Goal: Navigation & Orientation: Find specific page/section

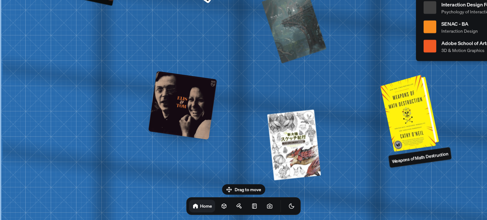
drag, startPoint x: 156, startPoint y: 85, endPoint x: 424, endPoint y: 115, distance: 270.6
click at [424, 115] on div at bounding box center [411, 113] width 54 height 74
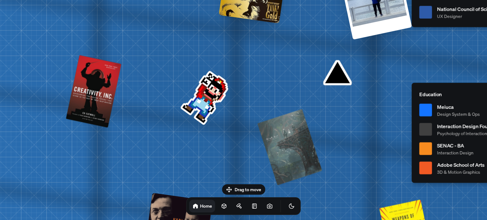
drag, startPoint x: 224, startPoint y: 65, endPoint x: 221, endPoint y: 177, distance: 112.8
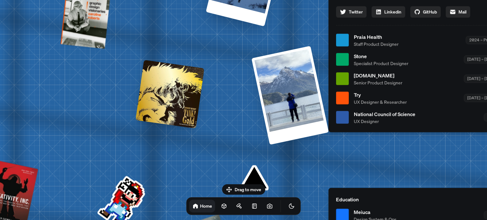
drag, startPoint x: 237, startPoint y: 36, endPoint x: 148, endPoint y: 137, distance: 134.2
click at [150, 137] on div "[PERSON_NAME] [PERSON_NAME] Design Engineer Welcome to my space on the internet…" at bounding box center [420, 40] width 948 height 830
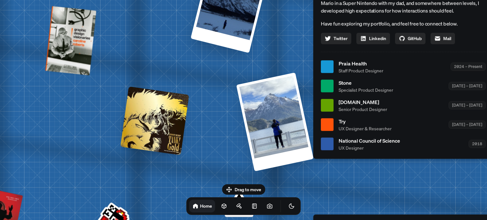
drag, startPoint x: 163, startPoint y: 97, endPoint x: 156, endPoint y: 111, distance: 15.7
click at [156, 111] on div at bounding box center [154, 120] width 69 height 69
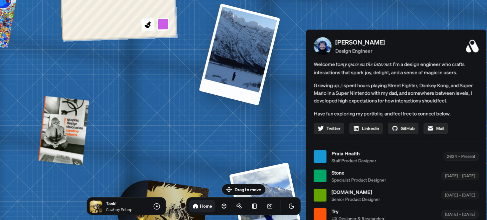
drag, startPoint x: 226, startPoint y: 85, endPoint x: 251, endPoint y: 36, distance: 55.4
click at [251, 36] on div at bounding box center [239, 54] width 81 height 102
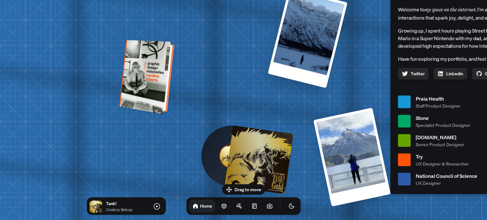
drag, startPoint x: 72, startPoint y: 124, endPoint x: 171, endPoint y: 61, distance: 117.7
click at [171, 61] on div at bounding box center [148, 76] width 50 height 71
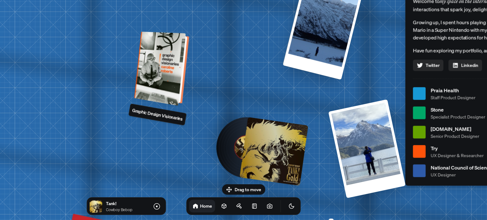
click at [166, 73] on div at bounding box center [162, 68] width 50 height 71
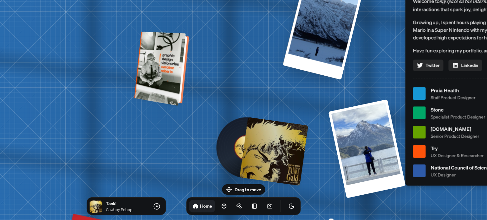
click at [179, 73] on div at bounding box center [162, 68] width 50 height 71
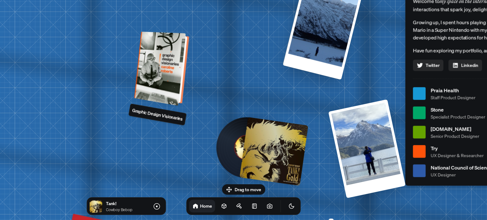
click at [149, 68] on div at bounding box center [162, 68] width 50 height 71
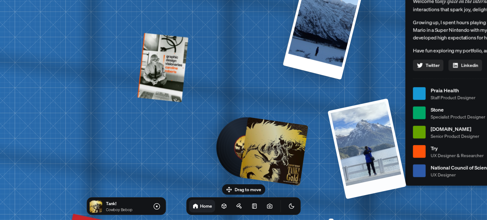
click at [360, 161] on div at bounding box center [366, 148] width 79 height 101
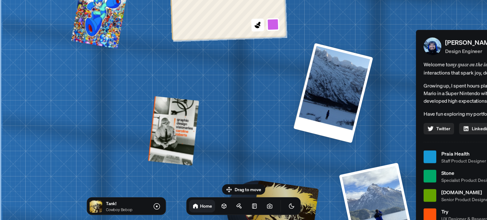
drag, startPoint x: 167, startPoint y: 82, endPoint x: 253, endPoint y: 158, distance: 115.1
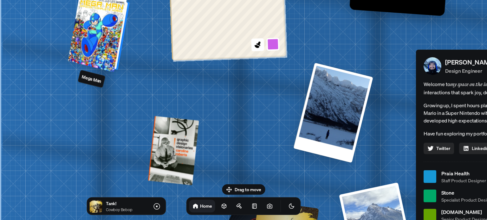
click at [90, 31] on div at bounding box center [99, 33] width 57 height 75
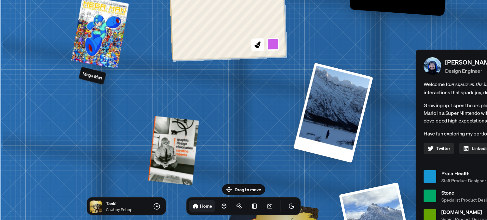
click at [87, 72] on p "Mega Man" at bounding box center [92, 75] width 21 height 11
click at [91, 77] on p "Mega Man" at bounding box center [92, 75] width 21 height 11
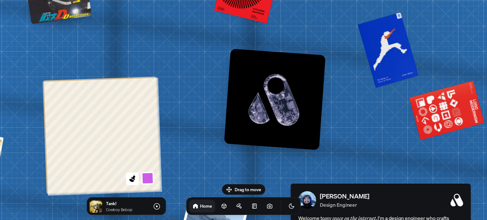
drag, startPoint x: 280, startPoint y: 97, endPoint x: 182, endPoint y: 94, distance: 98.2
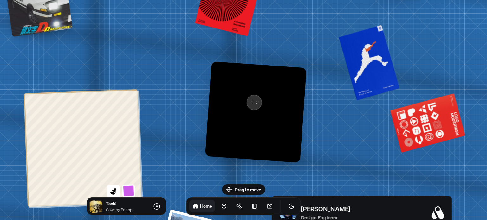
drag, startPoint x: 270, startPoint y: 85, endPoint x: 247, endPoint y: 102, distance: 28.3
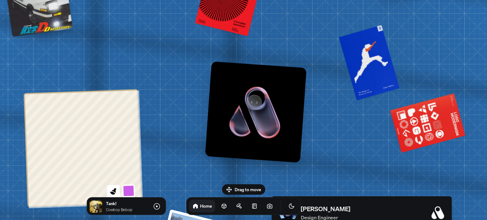
click at [247, 102] on img at bounding box center [255, 111] width 101 height 101
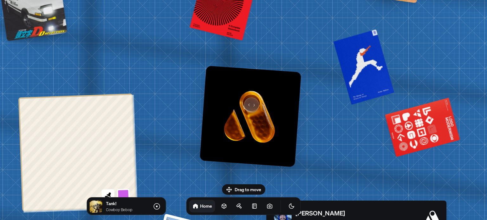
click at [247, 102] on img at bounding box center [250, 116] width 101 height 101
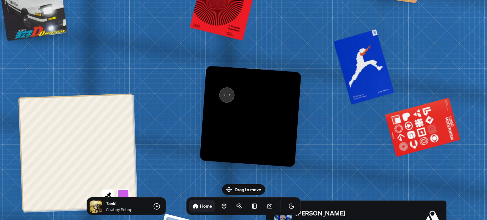
drag, startPoint x: 247, startPoint y: 102, endPoint x: 222, endPoint y: 93, distance: 26.6
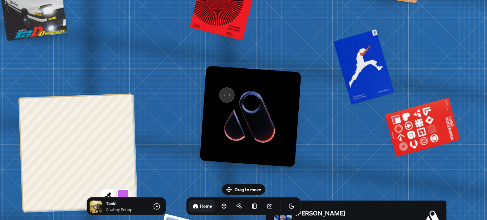
click at [222, 93] on img at bounding box center [250, 116] width 101 height 101
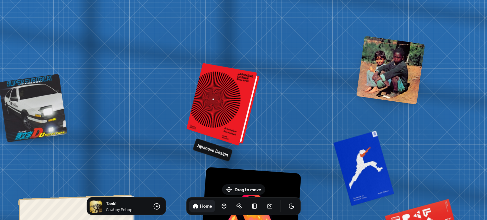
click at [224, 118] on div at bounding box center [224, 105] width 68 height 80
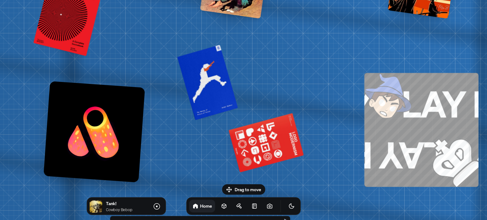
drag, startPoint x: 183, startPoint y: 69, endPoint x: 24, endPoint y: -38, distance: 192.2
click at [24, 0] on html "[PERSON_NAME] [PERSON_NAME] Design Engineer Welcome to my space on the internet…" at bounding box center [243, 0] width 487 height 0
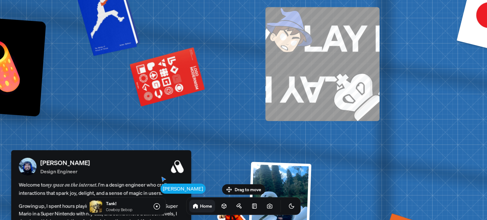
drag, startPoint x: 187, startPoint y: 68, endPoint x: 126, endPoint y: 31, distance: 71.0
click at [126, 31] on div at bounding box center [109, 15] width 60 height 77
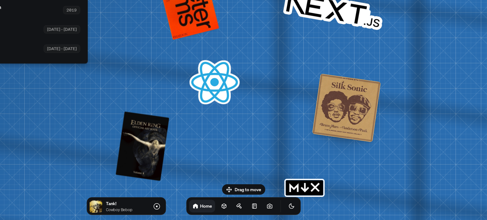
drag, startPoint x: 409, startPoint y: 104, endPoint x: 299, endPoint y: 96, distance: 109.6
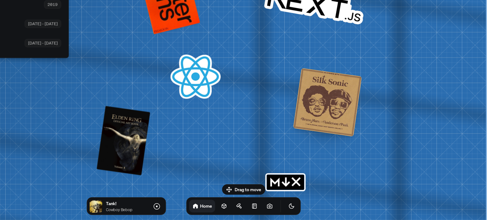
drag, startPoint x: 287, startPoint y: 92, endPoint x: 275, endPoint y: 91, distance: 11.5
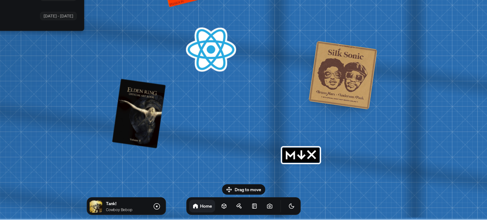
drag, startPoint x: 279, startPoint y: 151, endPoint x: 307, endPoint y: 54, distance: 100.6
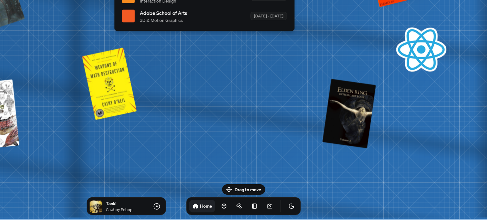
drag, startPoint x: 262, startPoint y: 137, endPoint x: 424, endPoint y: 78, distance: 172.3
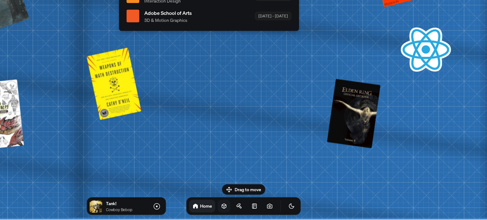
click at [218, 211] on link at bounding box center [224, 206] width 13 height 13
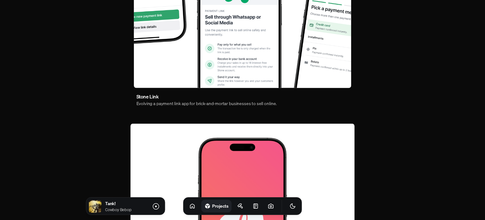
scroll to position [433, 0]
